Goal: Task Accomplishment & Management: Manage account settings

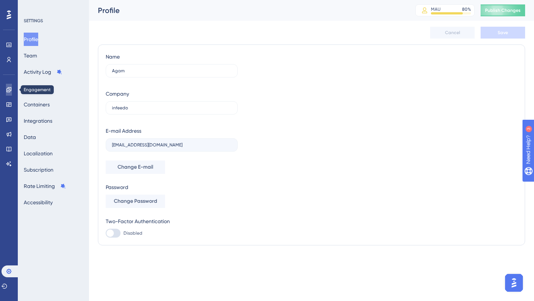
click at [12, 89] on link at bounding box center [9, 90] width 6 height 12
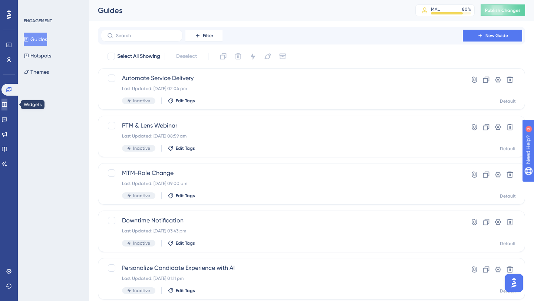
click at [7, 105] on icon at bounding box center [4, 104] width 5 height 4
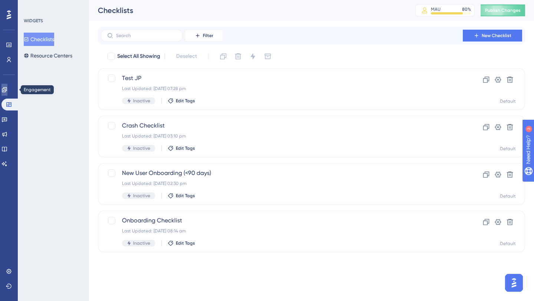
click at [7, 93] on link at bounding box center [4, 90] width 6 height 12
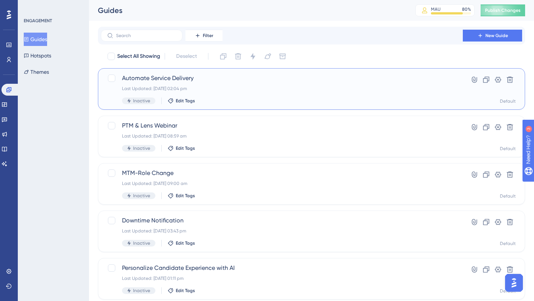
click at [164, 80] on span "Automate Service Delivery" at bounding box center [281, 78] width 319 height 9
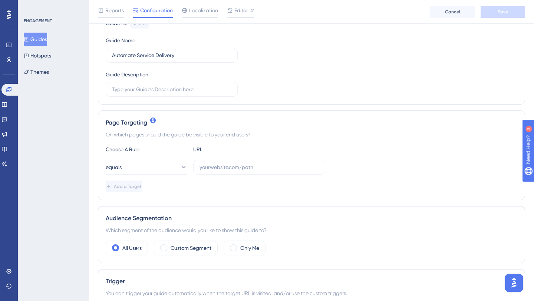
scroll to position [92, 0]
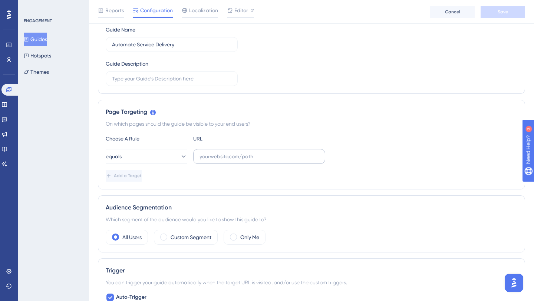
click at [218, 160] on label at bounding box center [259, 156] width 132 height 15
click at [218, 160] on input "text" at bounding box center [258, 156] width 119 height 8
click at [218, 160] on label at bounding box center [259, 156] width 132 height 15
click at [218, 160] on input "text" at bounding box center [258, 156] width 119 height 8
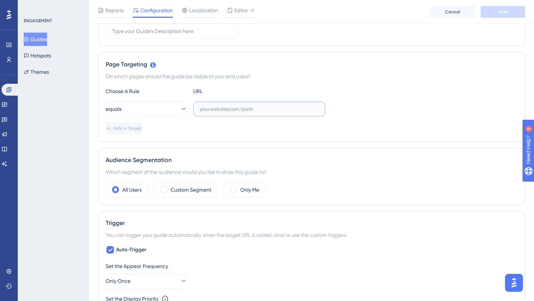
scroll to position [141, 0]
click at [237, 12] on span "Editor" at bounding box center [241, 10] width 14 height 9
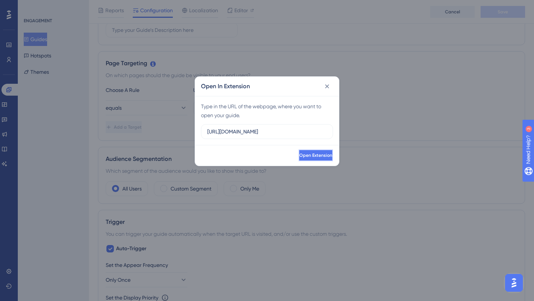
click at [299, 156] on span "Open Extension" at bounding box center [315, 155] width 33 height 6
click at [331, 87] on button at bounding box center [327, 86] width 12 height 12
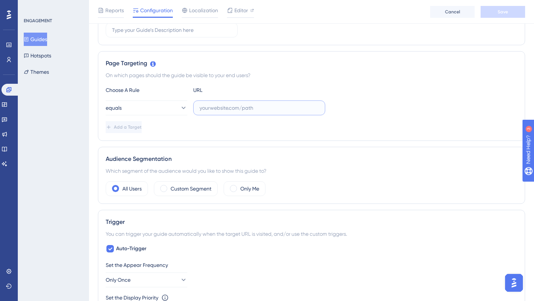
click at [257, 107] on input "text" at bounding box center [258, 108] width 119 height 8
type input "b"
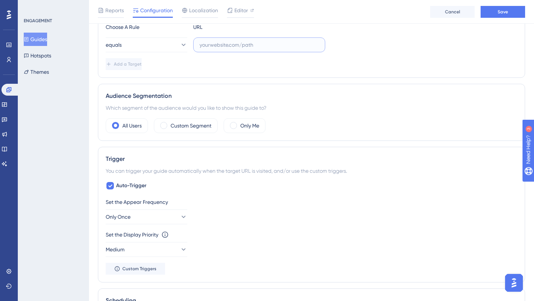
scroll to position [0, 0]
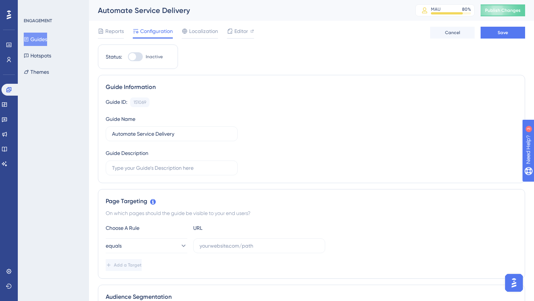
click at [39, 41] on button "Guides" at bounding box center [35, 39] width 23 height 13
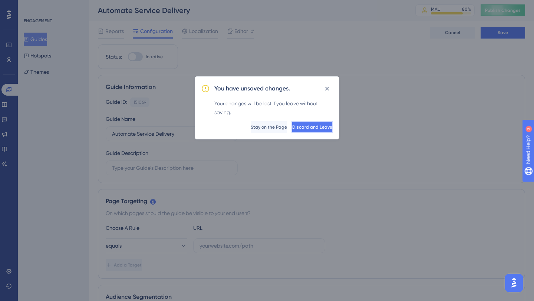
click at [309, 130] on button "Discard and Leave" at bounding box center [311, 127] width 41 height 12
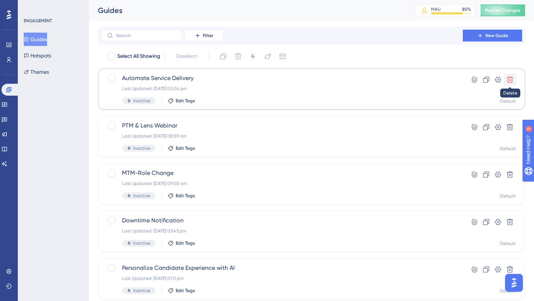
click at [512, 80] on icon at bounding box center [509, 79] width 7 height 7
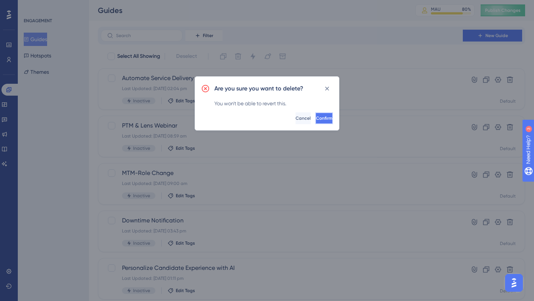
click at [316, 120] on span "Confirm" at bounding box center [324, 118] width 16 height 6
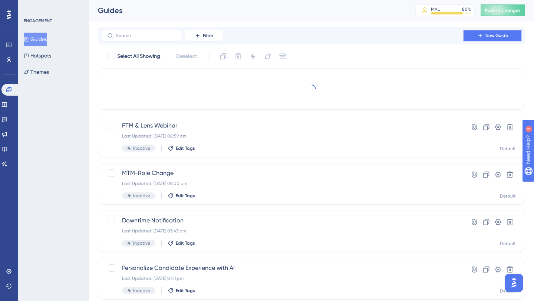
click at [501, 36] on span "New Guide" at bounding box center [496, 36] width 23 height 6
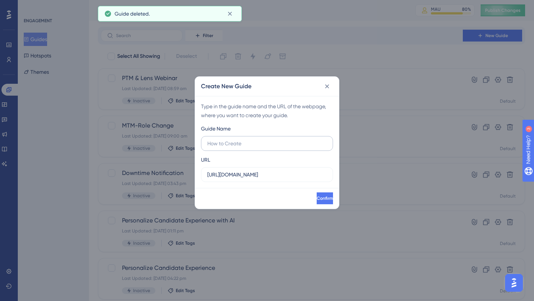
click at [270, 141] on input "text" at bounding box center [266, 143] width 119 height 8
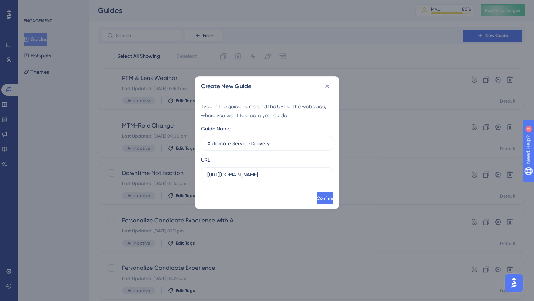
type input "Automate Service Delivery"
click at [290, 183] on div "Type in the guide name and the URL of the webpage, where you want to create you…" at bounding box center [267, 142] width 144 height 92
click at [292, 179] on label "https://beta.amber.infeedo.com" at bounding box center [267, 174] width 132 height 15
click at [292, 179] on input "https://beta.amber.infeedo.com" at bounding box center [266, 174] width 119 height 8
click at [292, 179] on label "https://beta.amber.infeedo.com" at bounding box center [267, 174] width 132 height 15
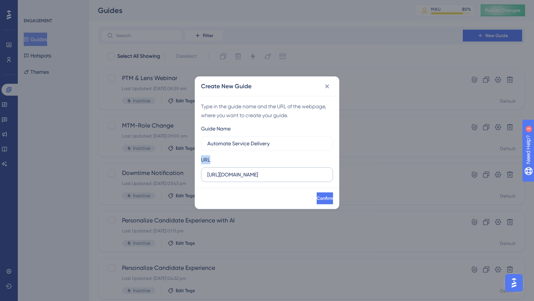
click at [292, 179] on input "https://beta.amber.infeedo.com" at bounding box center [266, 174] width 119 height 8
click at [292, 179] on label "https://beta.amber.infeedo.com" at bounding box center [267, 174] width 132 height 15
click at [292, 179] on input "https://beta.amber.infeedo.com" at bounding box center [266, 174] width 119 height 8
click at [296, 176] on input "https://beta.amber.infeedo.com" at bounding box center [266, 174] width 119 height 8
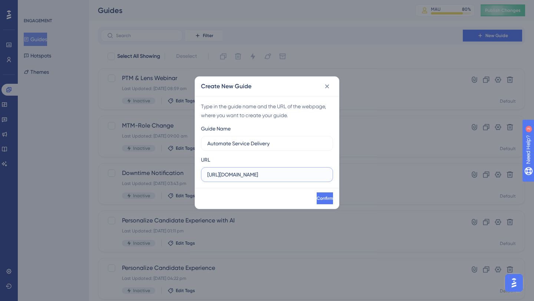
click at [296, 176] on input "https://beta.amber.infeedo.com" at bounding box center [266, 174] width 119 height 8
click at [319, 198] on span "Confirm" at bounding box center [324, 198] width 16 height 6
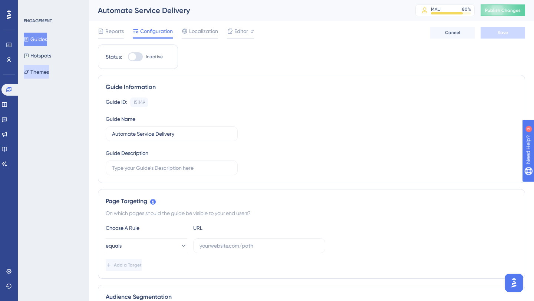
click at [49, 72] on button "Themes" at bounding box center [36, 71] width 25 height 13
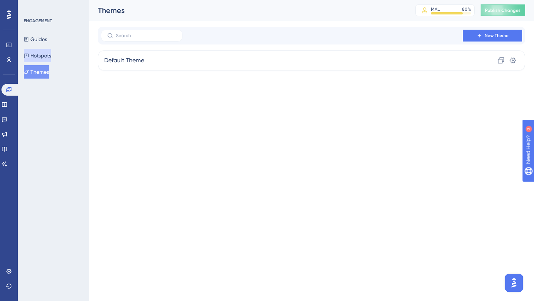
click at [44, 56] on button "Hotspots" at bounding box center [37, 55] width 27 height 13
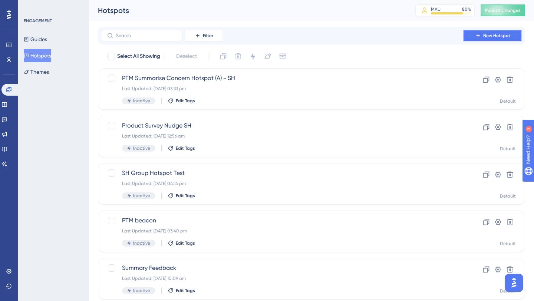
click at [500, 38] on span "New Hotspot" at bounding box center [496, 36] width 27 height 6
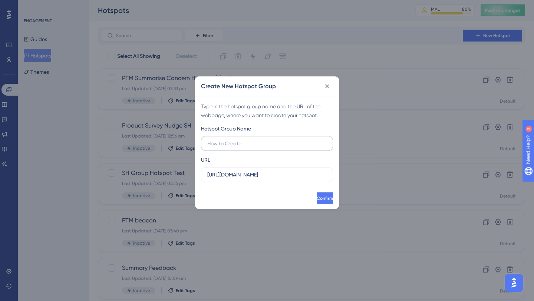
click at [279, 142] on input "text" at bounding box center [266, 143] width 119 height 8
type input "Automate Enterprise Search"
click at [322, 196] on button "Confirm" at bounding box center [324, 198] width 18 height 12
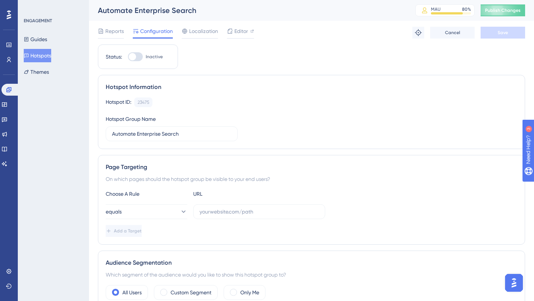
click at [51, 55] on button "Hotspots" at bounding box center [37, 55] width 27 height 13
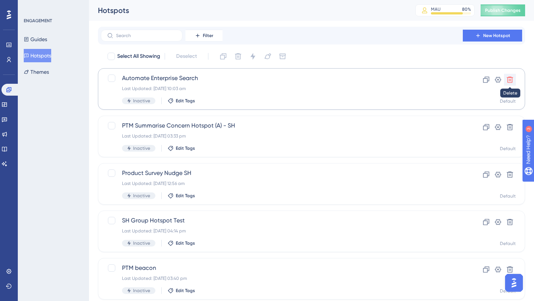
click at [509, 80] on icon at bounding box center [509, 79] width 7 height 7
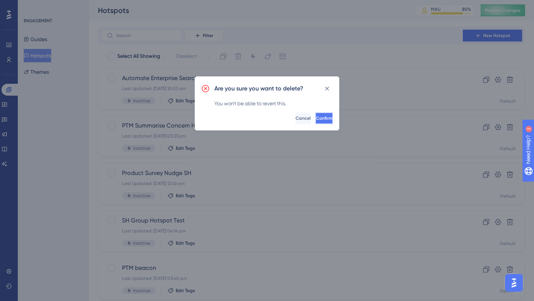
click at [323, 115] on button "Confirm" at bounding box center [324, 118] width 18 height 12
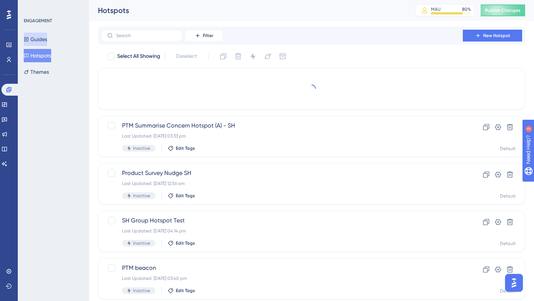
click at [47, 38] on button "Guides" at bounding box center [35, 39] width 23 height 13
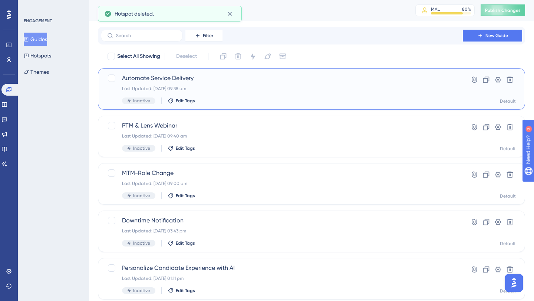
click at [211, 81] on span "Automate Service Delivery" at bounding box center [281, 78] width 319 height 9
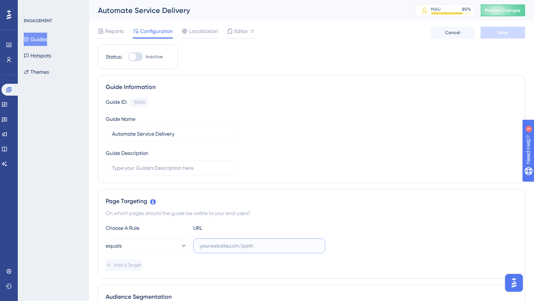
click at [220, 249] on input "text" at bounding box center [258, 246] width 119 height 8
drag, startPoint x: 179, startPoint y: 133, endPoint x: 136, endPoint y: 135, distance: 43.0
click at [136, 135] on input "Automate Service Delivery" at bounding box center [171, 134] width 119 height 8
type input "Automate Enterprise Search"
click at [254, 127] on div "Guide ID: 151149 Copy Guide Name Automate Enterprise Search Guide Description" at bounding box center [311, 136] width 411 height 78
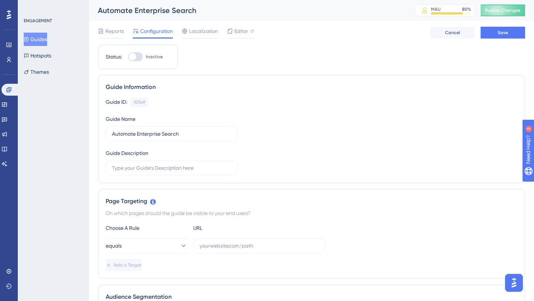
click at [47, 41] on button "Guides" at bounding box center [35, 39] width 23 height 13
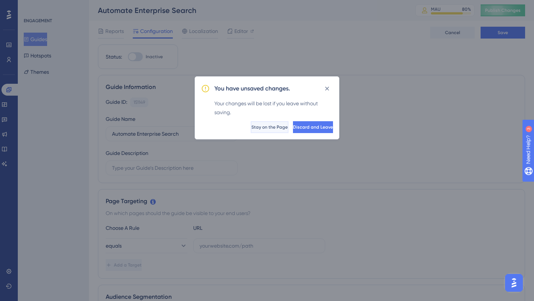
click at [251, 127] on span "Stay on the Page" at bounding box center [269, 127] width 36 height 6
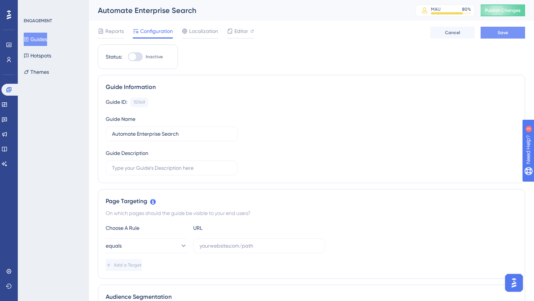
click at [496, 36] on button "Save" at bounding box center [502, 33] width 44 height 12
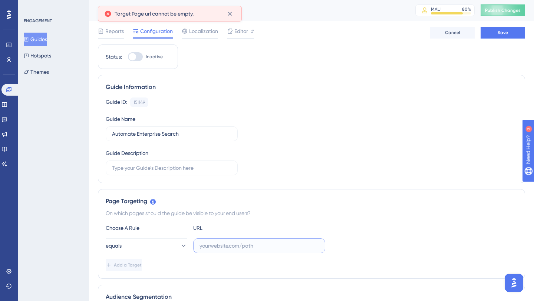
click at [219, 246] on input "text" at bounding box center [258, 246] width 119 height 8
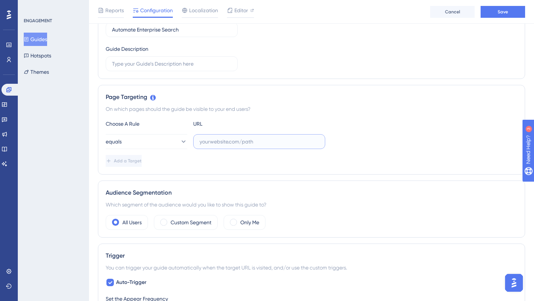
scroll to position [104, 0]
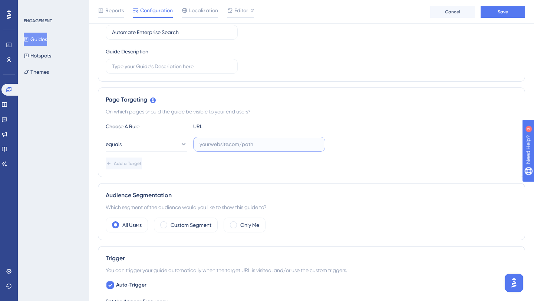
click at [223, 144] on input "text" at bounding box center [258, 144] width 119 height 8
click at [216, 143] on input "text" at bounding box center [258, 144] width 119 height 8
click at [46, 38] on button "Guides" at bounding box center [35, 39] width 23 height 13
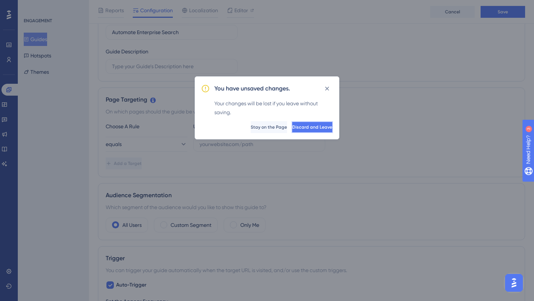
click at [302, 127] on span "Discard and Leave" at bounding box center [312, 127] width 40 height 6
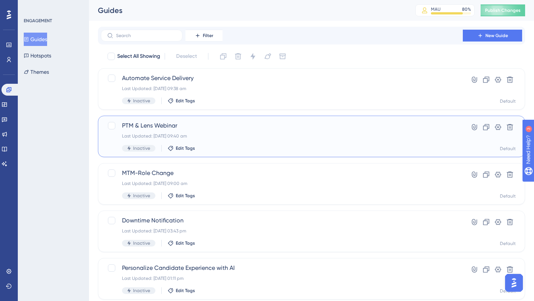
click at [173, 124] on span "PTM & Lens Webinar" at bounding box center [281, 125] width 319 height 9
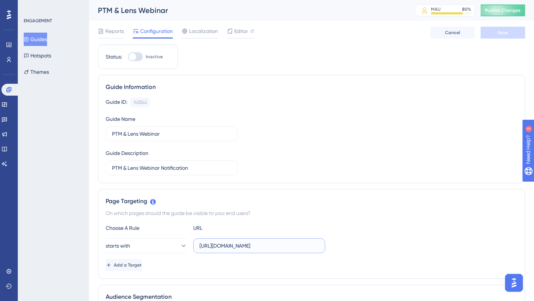
click at [237, 245] on input "https://app.infeedo.com/dashboard/tenure/engagement-analytics" at bounding box center [258, 246] width 119 height 8
click at [47, 40] on button "Guides" at bounding box center [35, 39] width 23 height 13
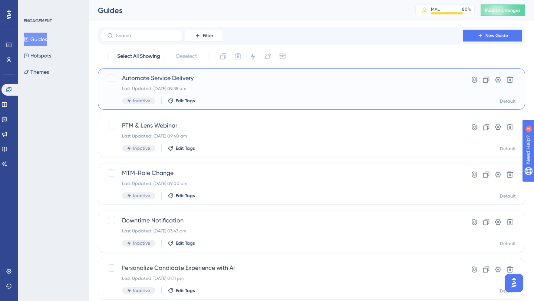
click at [166, 76] on span "Automate Service Delivery" at bounding box center [281, 78] width 319 height 9
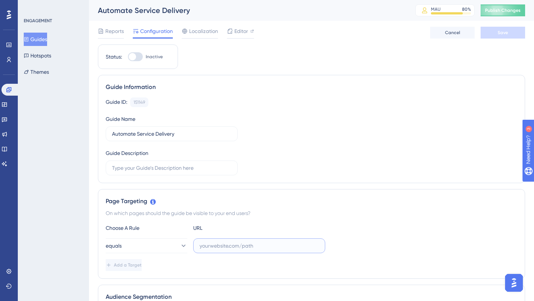
click at [225, 246] on input "text" at bounding box center [258, 246] width 119 height 8
paste input "https://app.infeedo.com/dashboard/query-bot?user_role_id=63271&breadcrumbs=4f53…"
type input "https://app.infeedo.com/dashboard/query-bot?user_role_id=63271&breadcrumbs=4f53…"
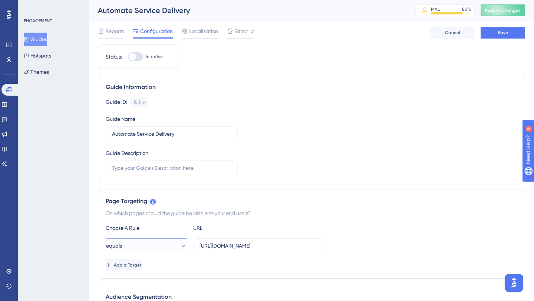
click at [179, 248] on icon at bounding box center [182, 245] width 7 height 7
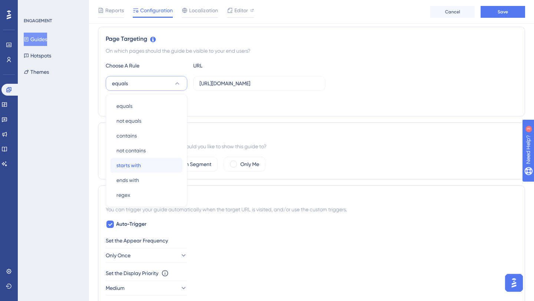
click at [146, 168] on div "starts with starts with" at bounding box center [146, 165] width 60 height 15
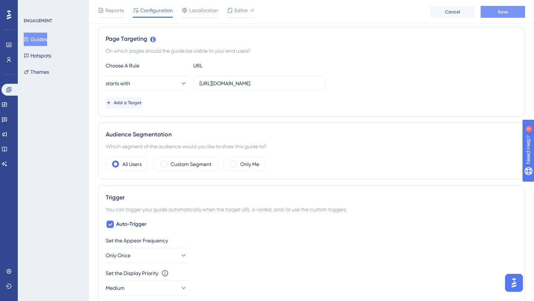
click at [509, 14] on button "Save" at bounding box center [502, 12] width 44 height 12
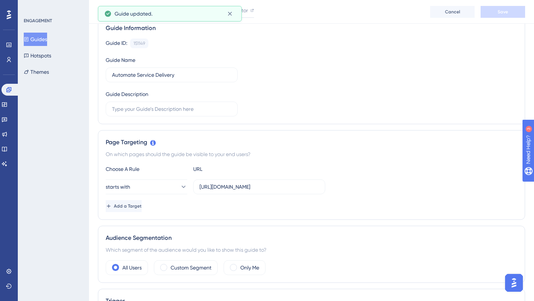
scroll to position [0, 0]
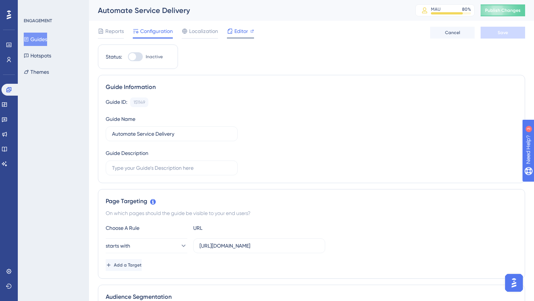
click at [232, 31] on icon at bounding box center [229, 31] width 5 height 5
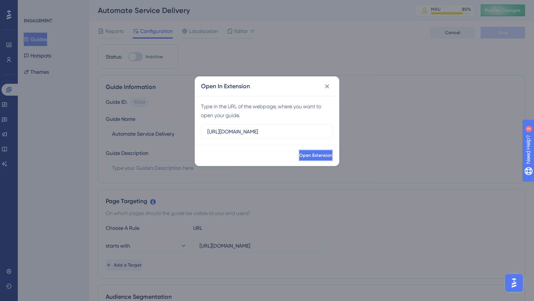
click at [299, 154] on span "Open Extension" at bounding box center [315, 155] width 33 height 6
click at [326, 86] on icon at bounding box center [327, 86] width 4 height 4
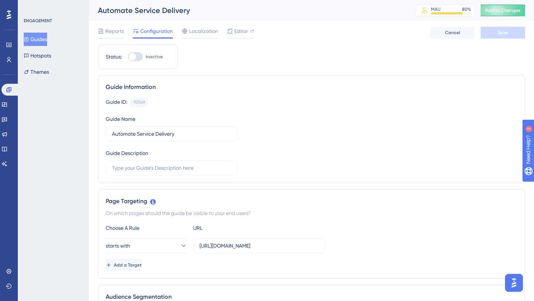
click at [41, 40] on button "Guides" at bounding box center [35, 39] width 23 height 13
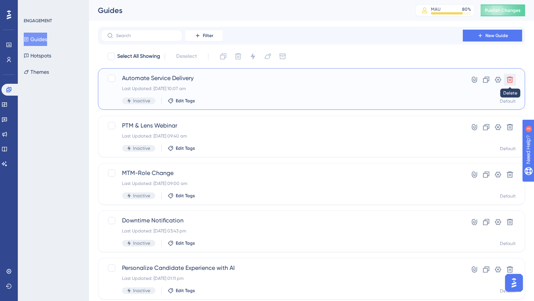
click at [508, 79] on icon at bounding box center [509, 80] width 6 height 6
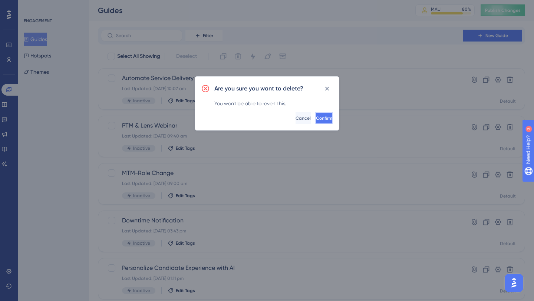
click at [321, 118] on button "Confirm" at bounding box center [324, 118] width 18 height 12
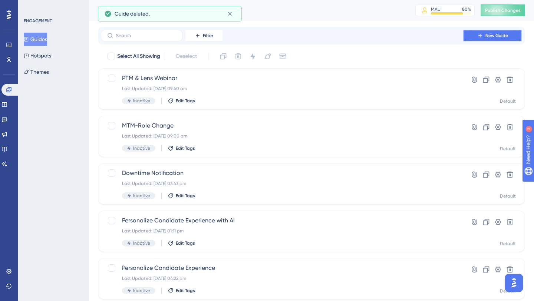
click at [485, 34] on span "New Guide" at bounding box center [496, 36] width 23 height 6
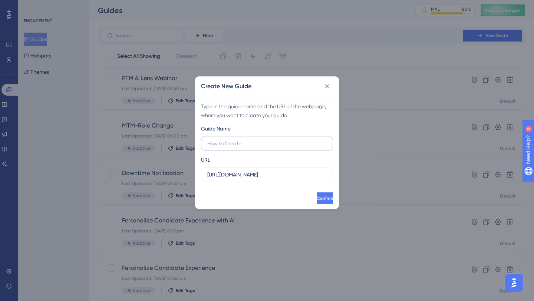
click at [262, 143] on input "text" at bounding box center [266, 143] width 119 height 8
type input "Automate Enterprise Search"
click at [316, 198] on span "Confirm" at bounding box center [324, 198] width 16 height 6
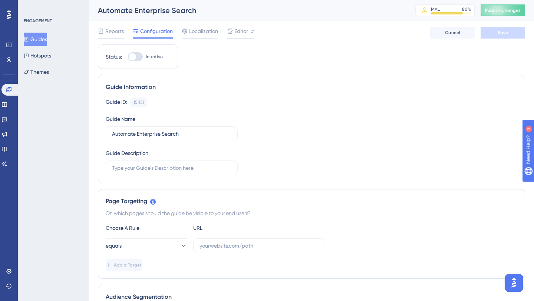
click at [47, 40] on button "Guides" at bounding box center [35, 39] width 23 height 13
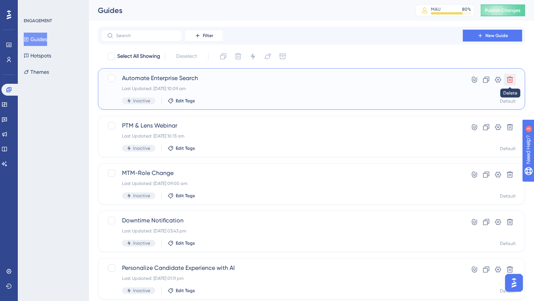
click at [510, 78] on icon at bounding box center [509, 79] width 7 height 7
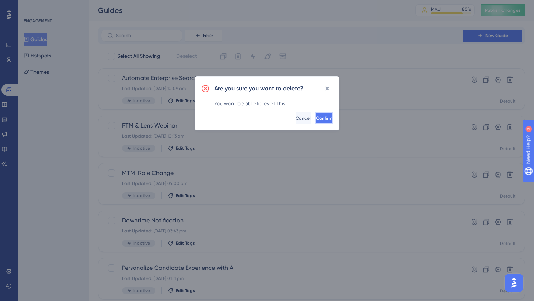
click at [316, 119] on span "Confirm" at bounding box center [324, 118] width 16 height 6
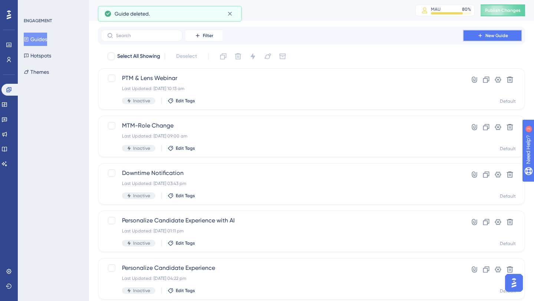
click at [492, 37] on span "New Guide" at bounding box center [496, 36] width 23 height 6
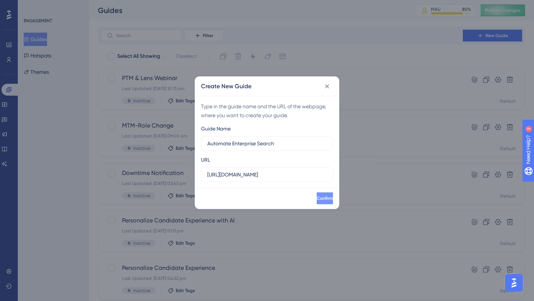
type input "Automate Enterprise Search"
click at [316, 197] on span "Confirm" at bounding box center [324, 198] width 16 height 6
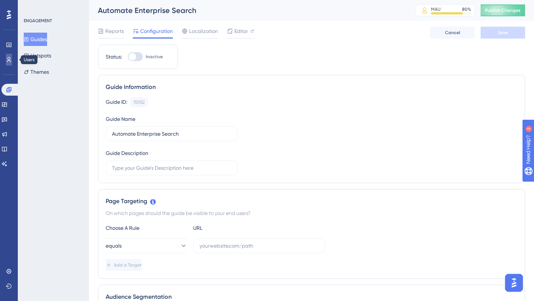
click at [8, 61] on icon at bounding box center [9, 59] width 4 height 5
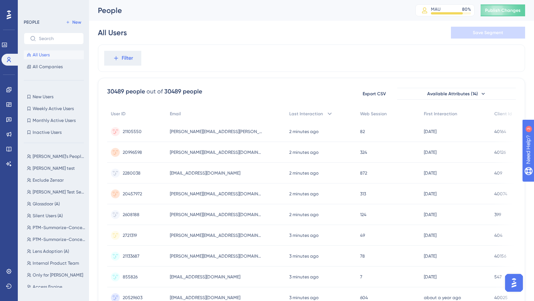
click at [9, 17] on icon at bounding box center [9, 14] width 4 height 9
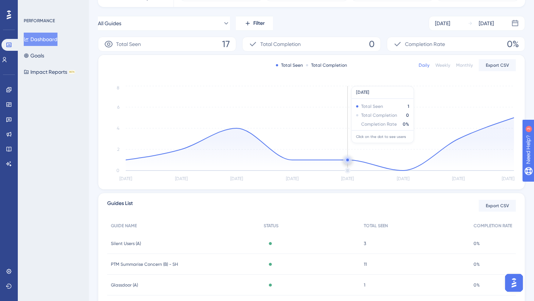
scroll to position [151, 0]
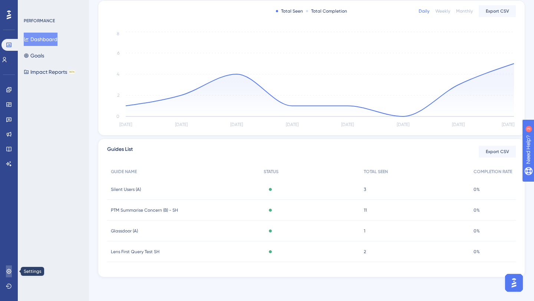
click at [12, 272] on link at bounding box center [9, 271] width 6 height 12
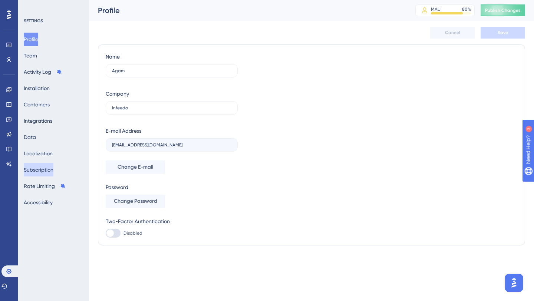
click at [53, 167] on button "Subscription" at bounding box center [39, 169] width 30 height 13
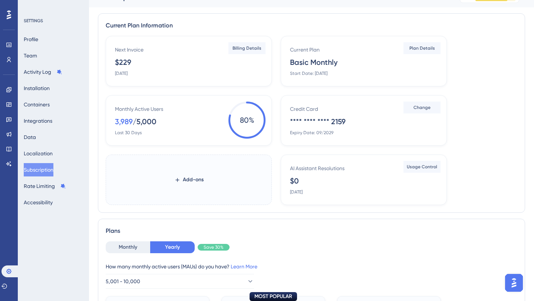
scroll to position [11, 0]
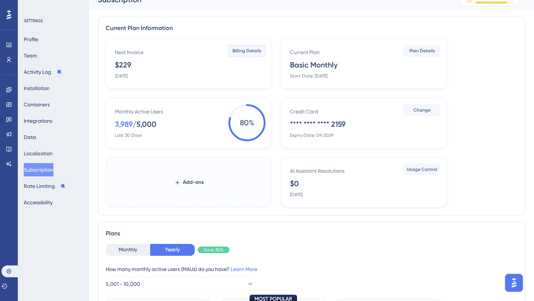
click at [249, 53] on span "Billing Details" at bounding box center [246, 51] width 29 height 6
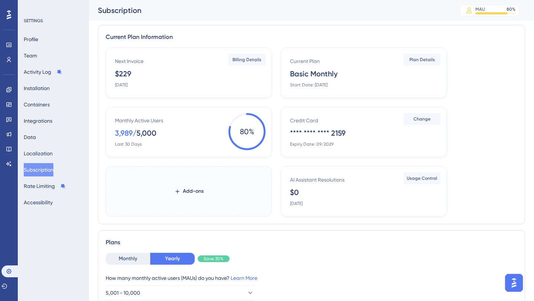
scroll to position [0, 0]
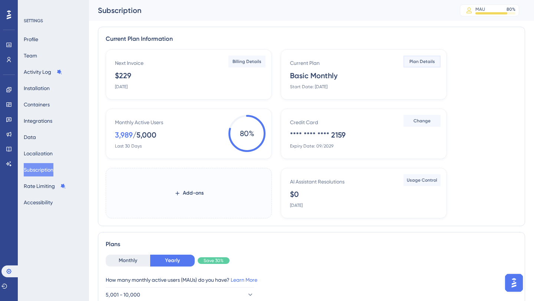
click at [418, 64] on button "Plan Details" at bounding box center [421, 62] width 37 height 12
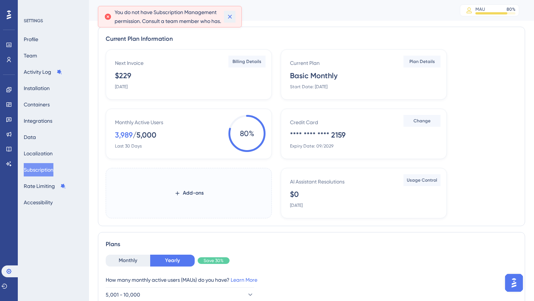
click at [234, 20] on button at bounding box center [229, 17] width 11 height 12
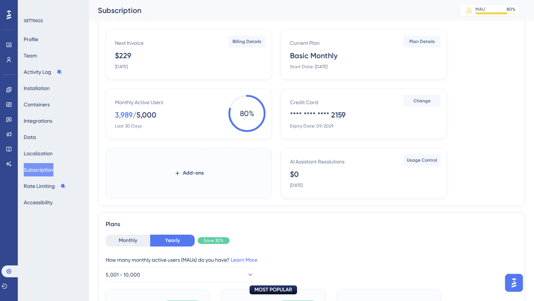
scroll to position [31, 0]
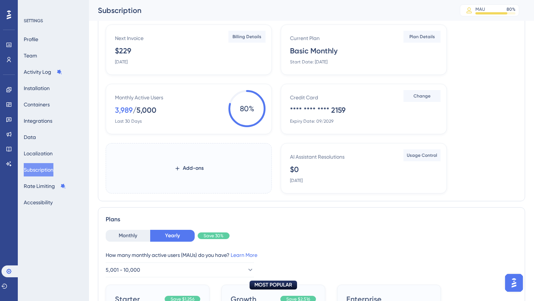
click at [139, 108] on div "/ 5,000" at bounding box center [145, 110] width 24 height 10
click at [46, 117] on button "Integrations" at bounding box center [38, 120] width 29 height 13
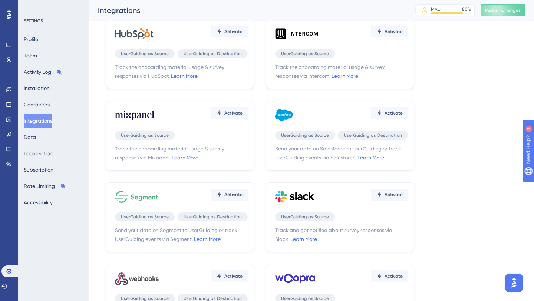
scroll to position [102, 0]
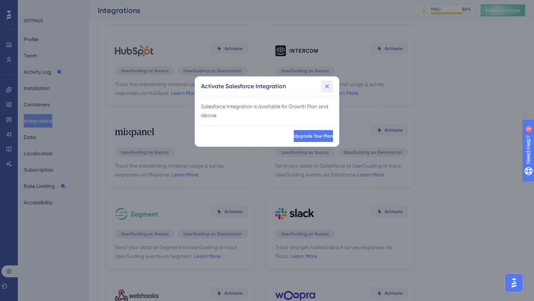
click at [327, 83] on icon at bounding box center [326, 86] width 7 height 7
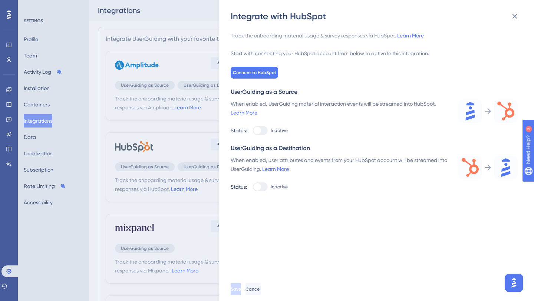
click at [177, 124] on div "Integrate with HubSpot Track the onboarding material usage & survey responses v…" at bounding box center [267, 150] width 534 height 301
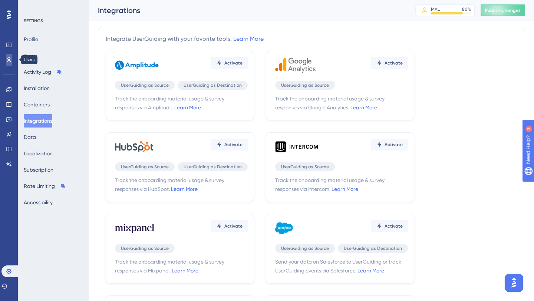
click at [9, 58] on icon at bounding box center [9, 60] width 6 height 6
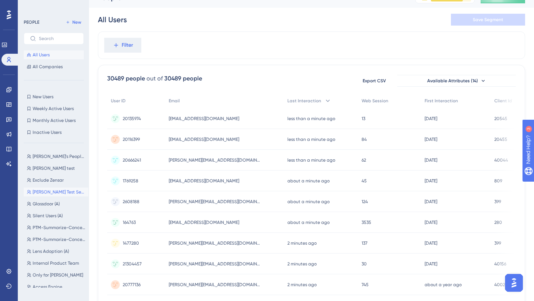
click at [59, 190] on span "Ashima Test Segment" at bounding box center [59, 192] width 53 height 6
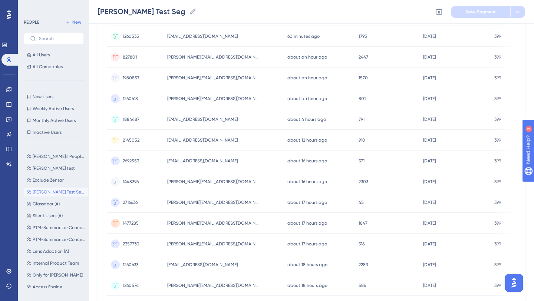
scroll to position [298, 0]
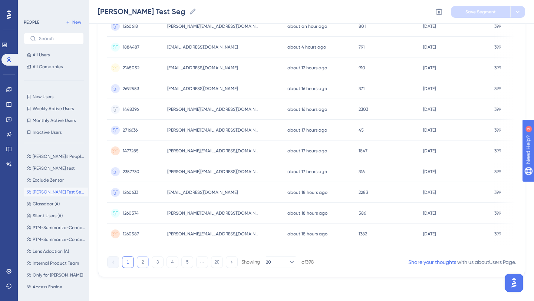
click at [143, 261] on button "2" at bounding box center [143, 262] width 12 height 12
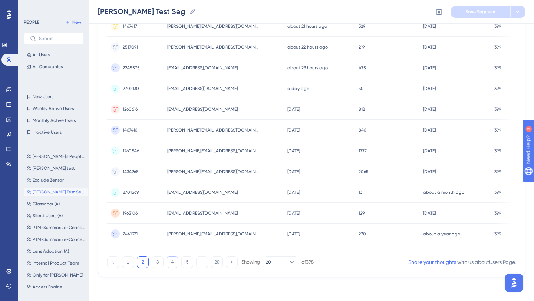
click at [174, 262] on button "4" at bounding box center [172, 262] width 12 height 12
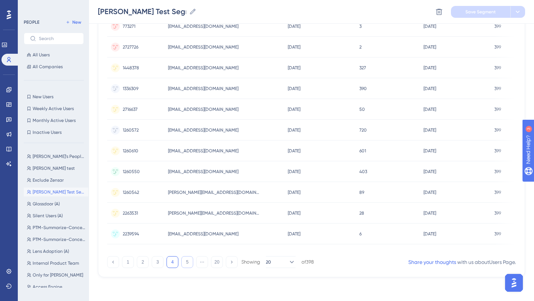
click at [187, 263] on button "5" at bounding box center [187, 262] width 12 height 12
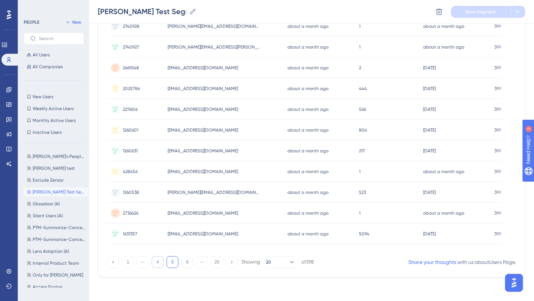
click at [156, 263] on button "4" at bounding box center [158, 262] width 12 height 12
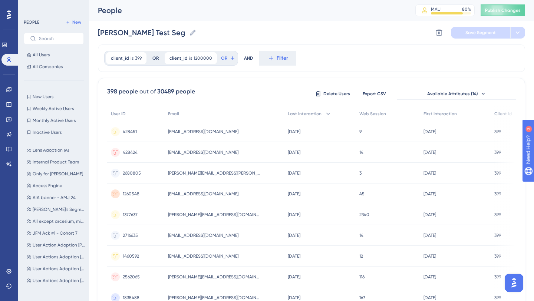
scroll to position [112, 0]
click at [53, 184] on span "AIA banner - AMJ 24" at bounding box center [54, 187] width 43 height 6
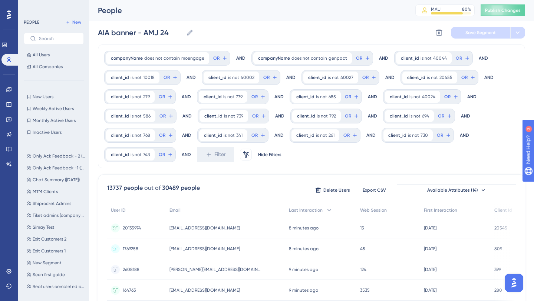
scroll to position [976, 0]
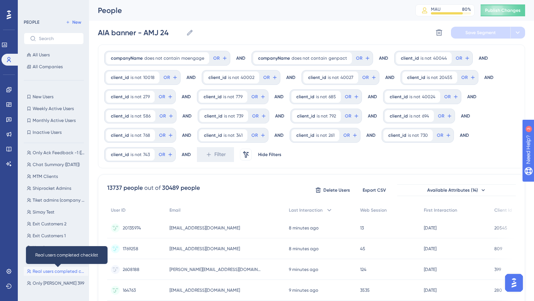
click at [63, 272] on span "Real users completed checklist" at bounding box center [59, 271] width 53 height 6
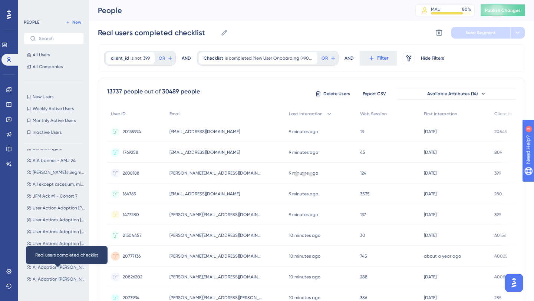
scroll to position [0, 0]
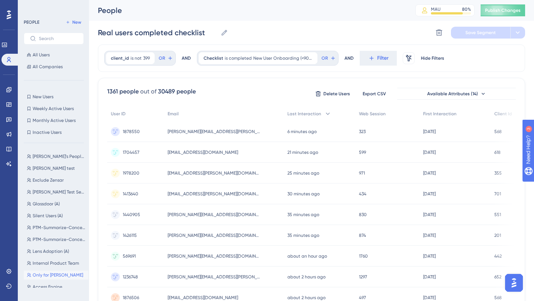
click at [51, 273] on span "Only for Jimmy Page" at bounding box center [58, 275] width 50 height 6
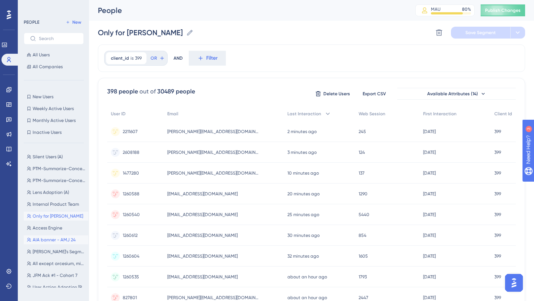
click at [54, 239] on span "AIA banner - AMJ 24" at bounding box center [54, 240] width 43 height 6
type input "AIA banner - AMJ 24"
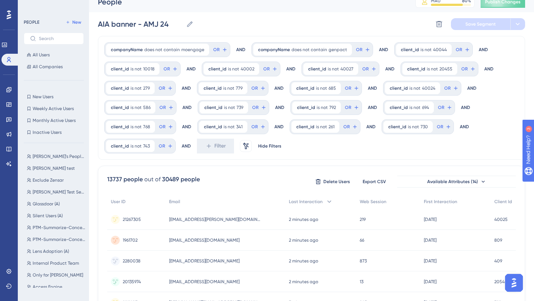
scroll to position [13, 0]
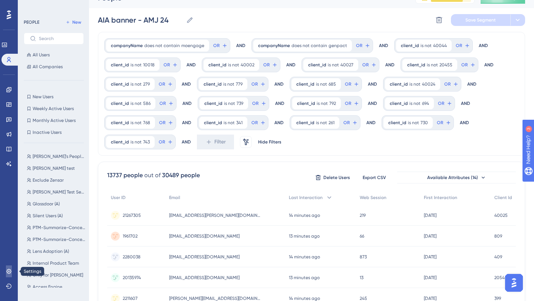
click at [7, 274] on icon at bounding box center [9, 271] width 6 height 6
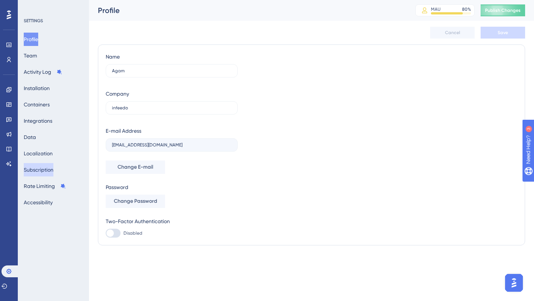
click at [51, 168] on button "Subscription" at bounding box center [39, 169] width 30 height 13
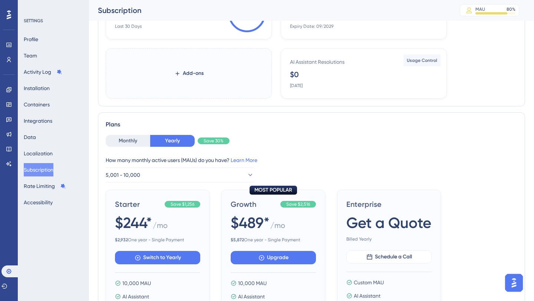
scroll to position [128, 0]
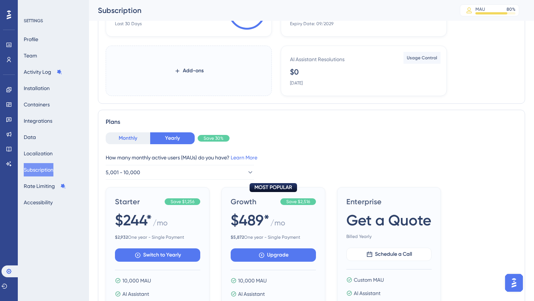
click at [138, 139] on button "Monthly" at bounding box center [128, 138] width 44 height 12
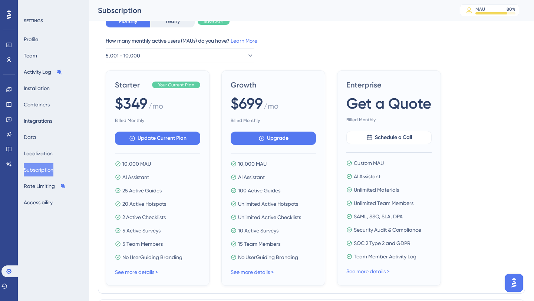
scroll to position [247, 0]
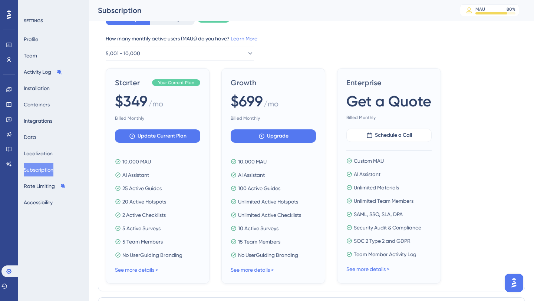
click at [184, 81] on span "Your Current Plan" at bounding box center [176, 83] width 36 height 6
click at [160, 135] on span "Update Current Plan" at bounding box center [161, 136] width 49 height 9
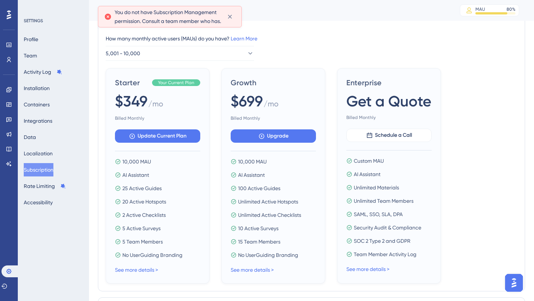
click at [345, 40] on div "How many monthly active users (MAUs) do you have? Learn More" at bounding box center [311, 38] width 411 height 9
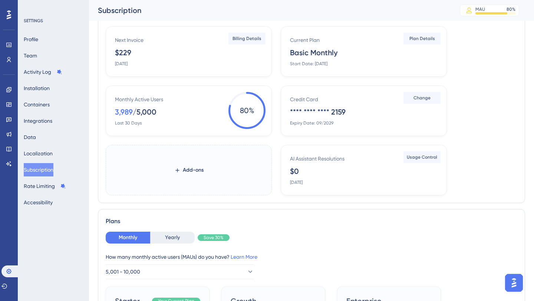
scroll to position [0, 0]
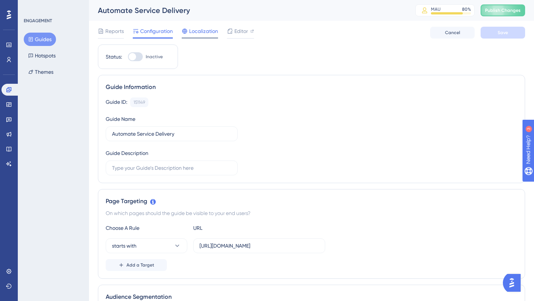
click at [208, 32] on span "Localization" at bounding box center [203, 31] width 29 height 9
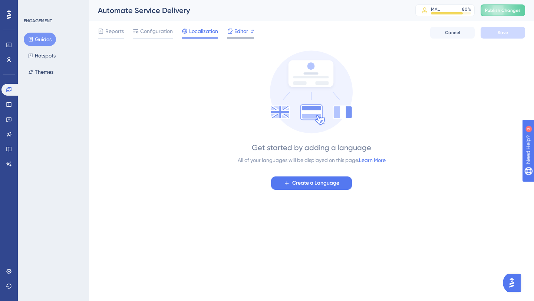
click at [240, 31] on span "Editor" at bounding box center [241, 31] width 14 height 9
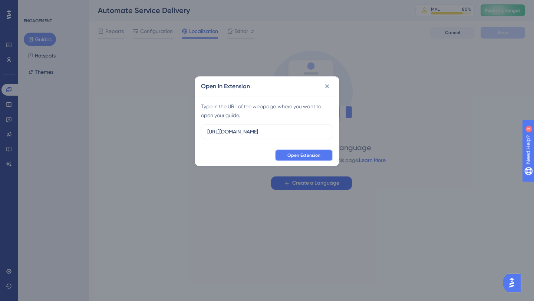
click at [294, 158] on span "Open Extension" at bounding box center [303, 155] width 33 height 6
